Goal: Task Accomplishment & Management: Complete application form

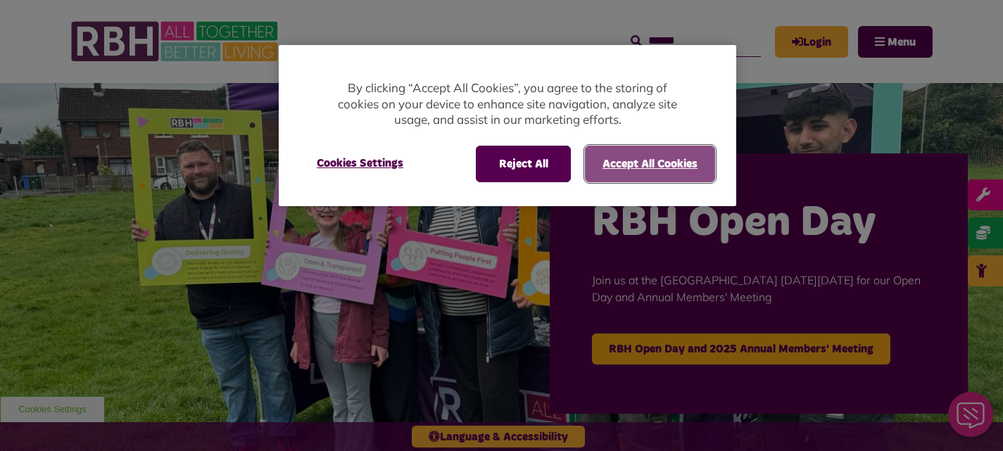
click at [637, 169] on button "Accept All Cookies" at bounding box center [650, 164] width 130 height 37
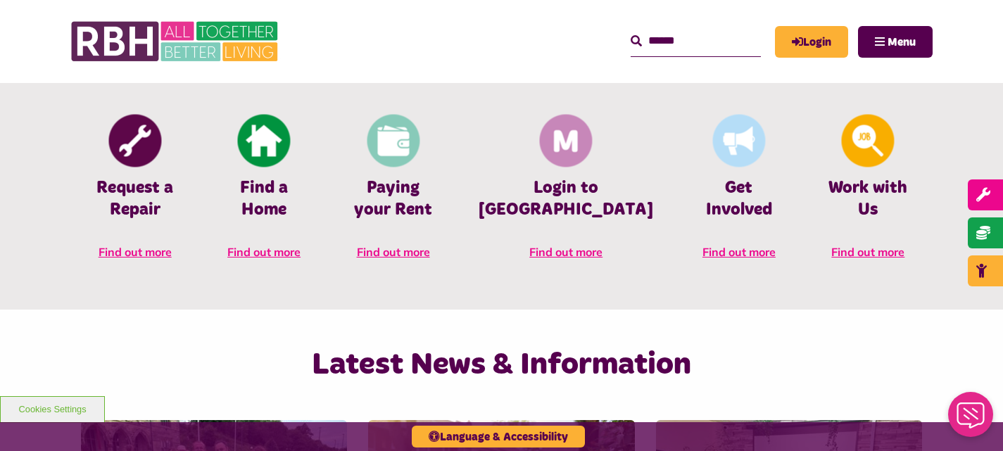
scroll to position [637, 0]
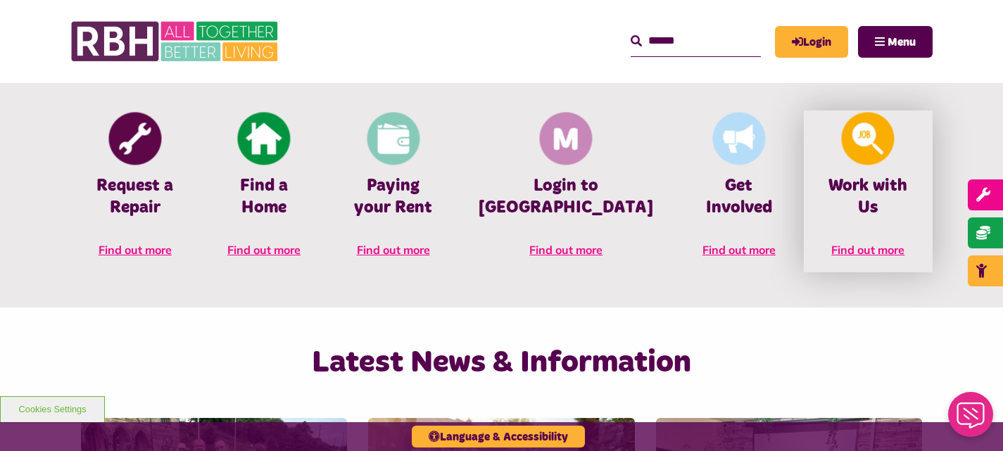
click at [884, 166] on link "Work with Us Find out more" at bounding box center [868, 191] width 129 height 162
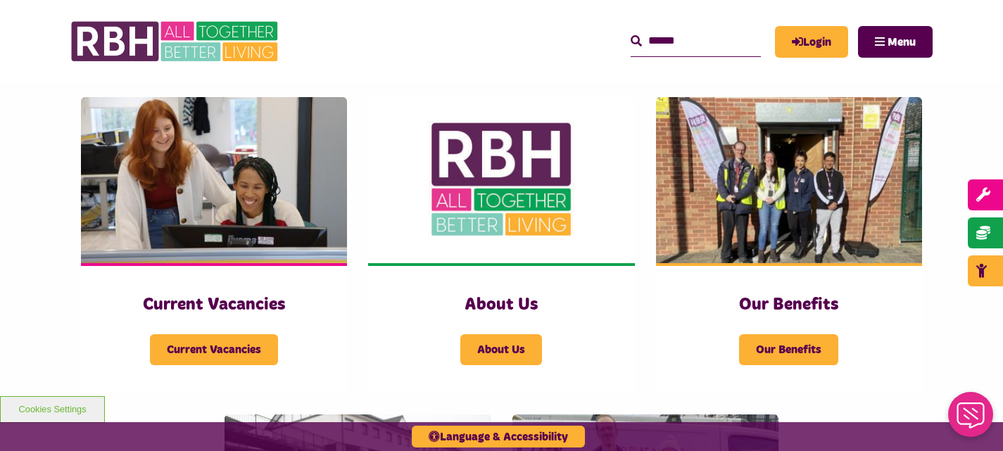
scroll to position [288, 0]
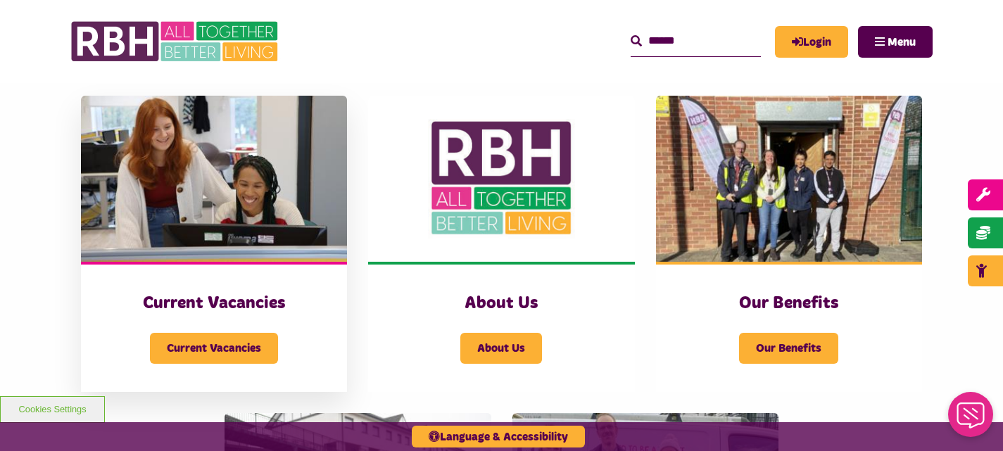
click at [206, 329] on div "Current Vacancies" at bounding box center [214, 339] width 210 height 49
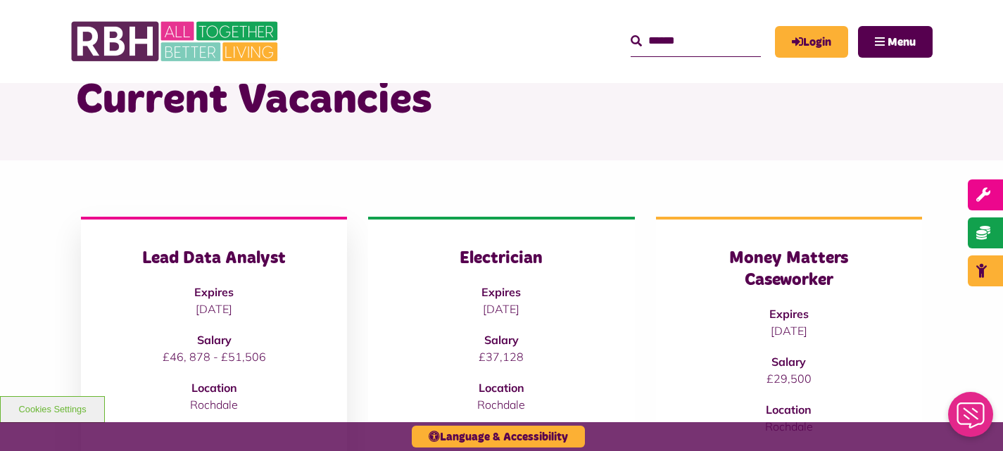
scroll to position [64, 0]
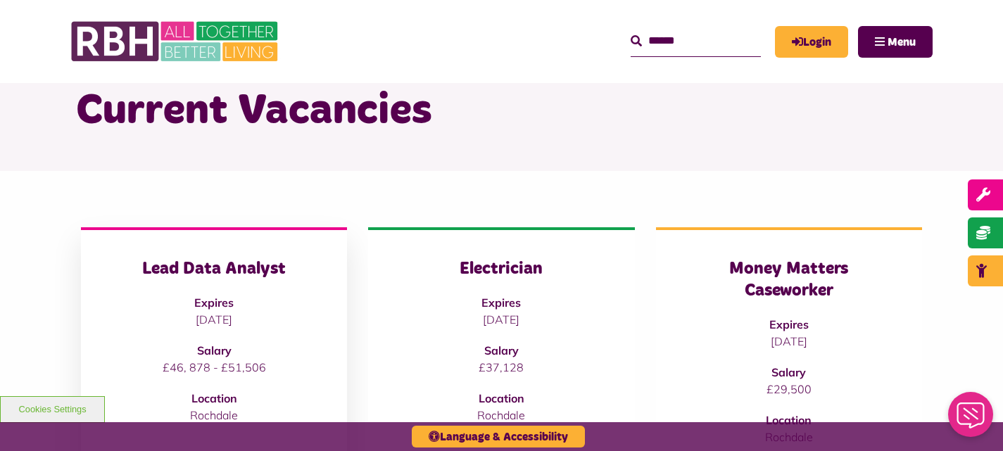
click at [265, 333] on div "Lead Data Analyst Expires [DATE] Salary £46, 878 - £51,506 Location [GEOGRAPHIC…" at bounding box center [214, 340] width 210 height 165
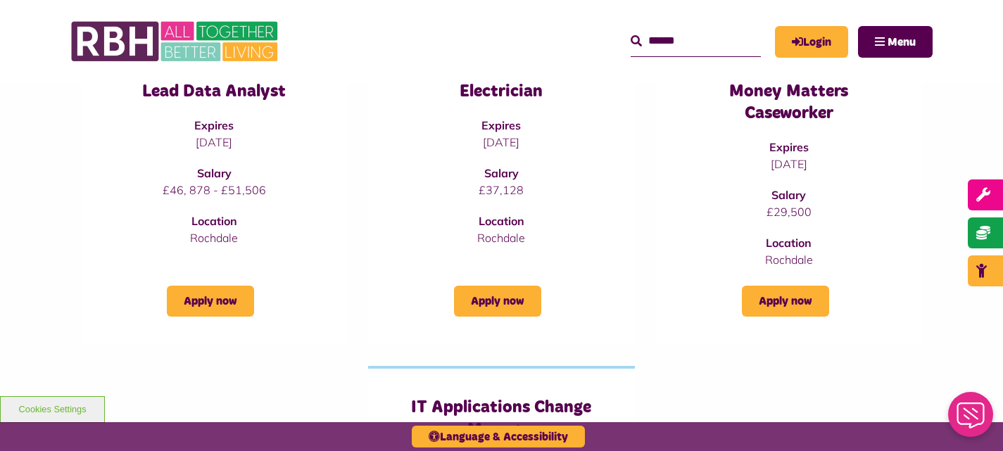
scroll to position [243, 0]
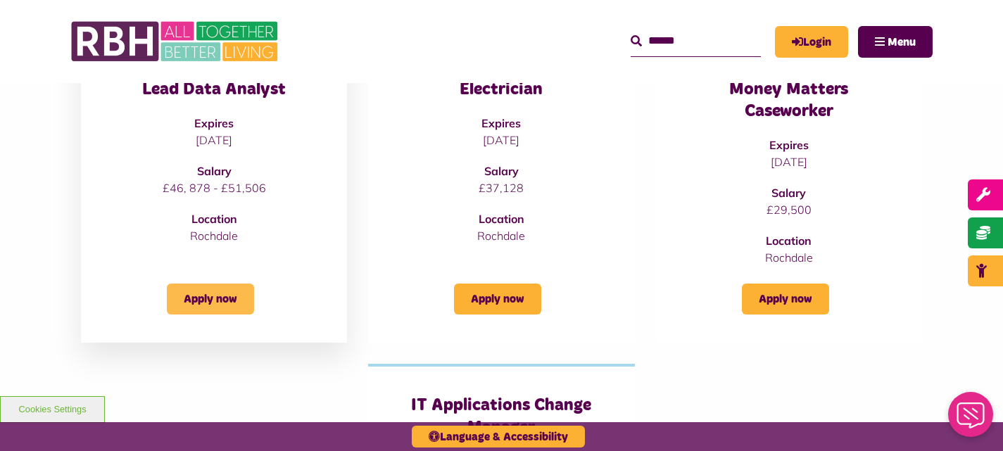
click at [229, 306] on link "Apply now" at bounding box center [210, 299] width 87 height 31
